Goal: Navigation & Orientation: Find specific page/section

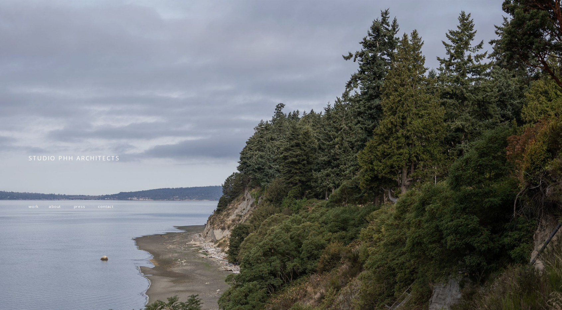
click at [36, 207] on span "work" at bounding box center [34, 206] width 10 height 6
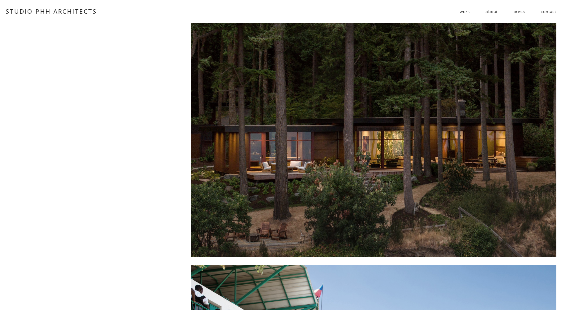
click at [0, 0] on span "residential" at bounding box center [0, 0] width 0 height 0
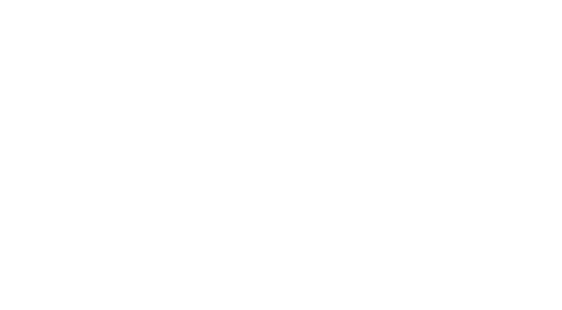
scroll to position [524, 0]
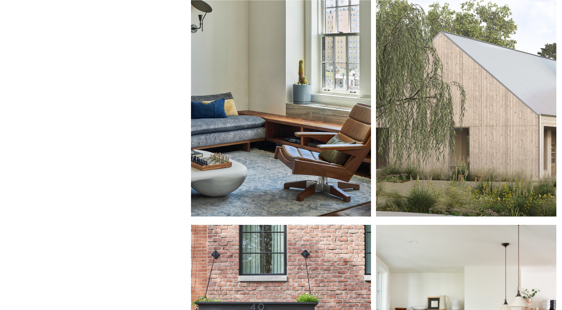
click at [284, 117] on div at bounding box center [281, 100] width 180 height 234
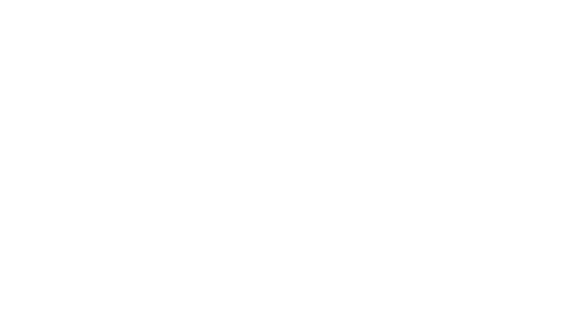
scroll to position [2189, 0]
